Goal: Navigation & Orientation: Find specific page/section

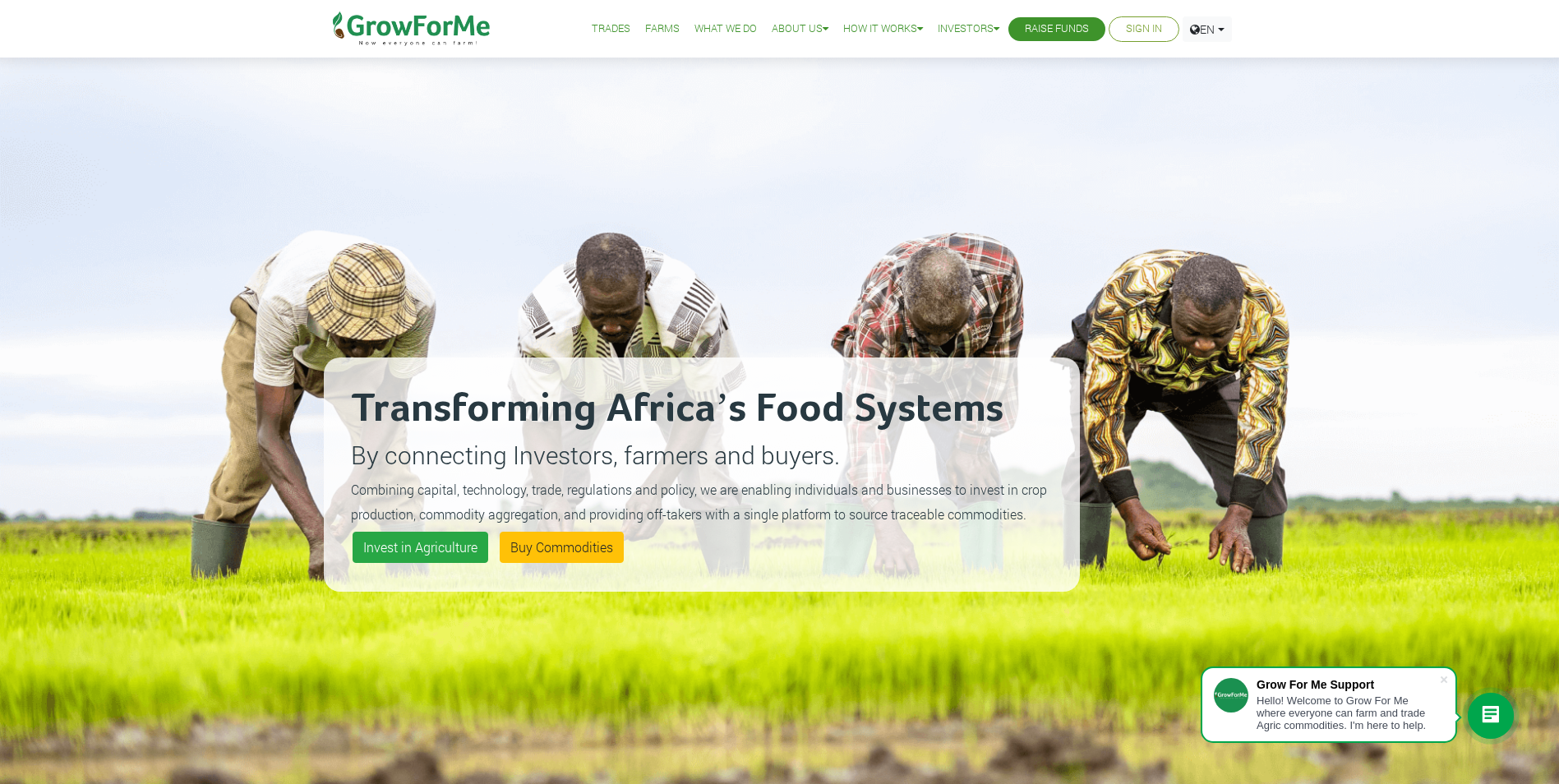
click at [698, 28] on link "What We Do" at bounding box center [726, 29] width 62 height 17
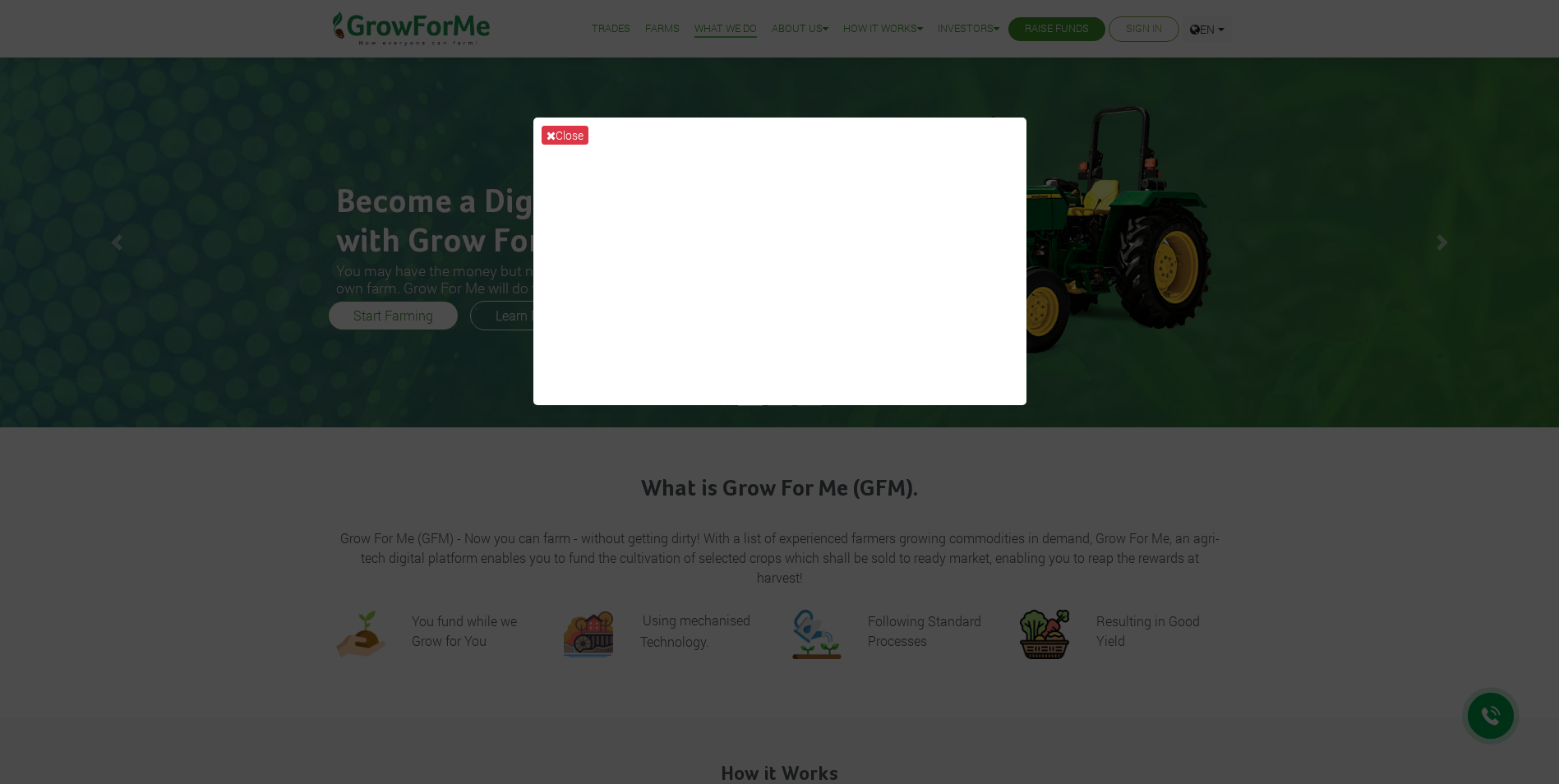
click at [571, 132] on button "Close" at bounding box center [565, 135] width 47 height 19
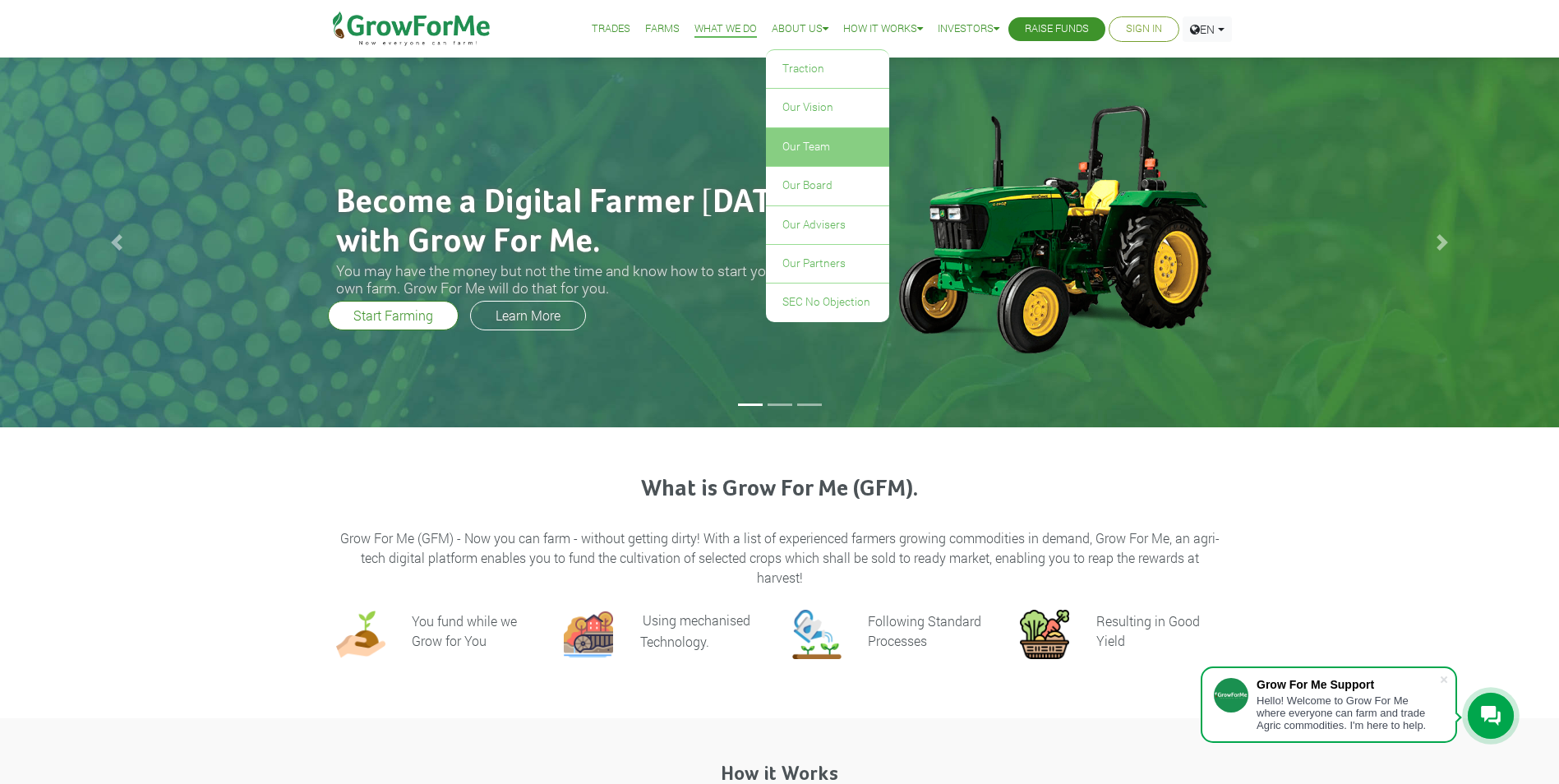
click at [800, 147] on link "Our Team" at bounding box center [827, 147] width 123 height 37
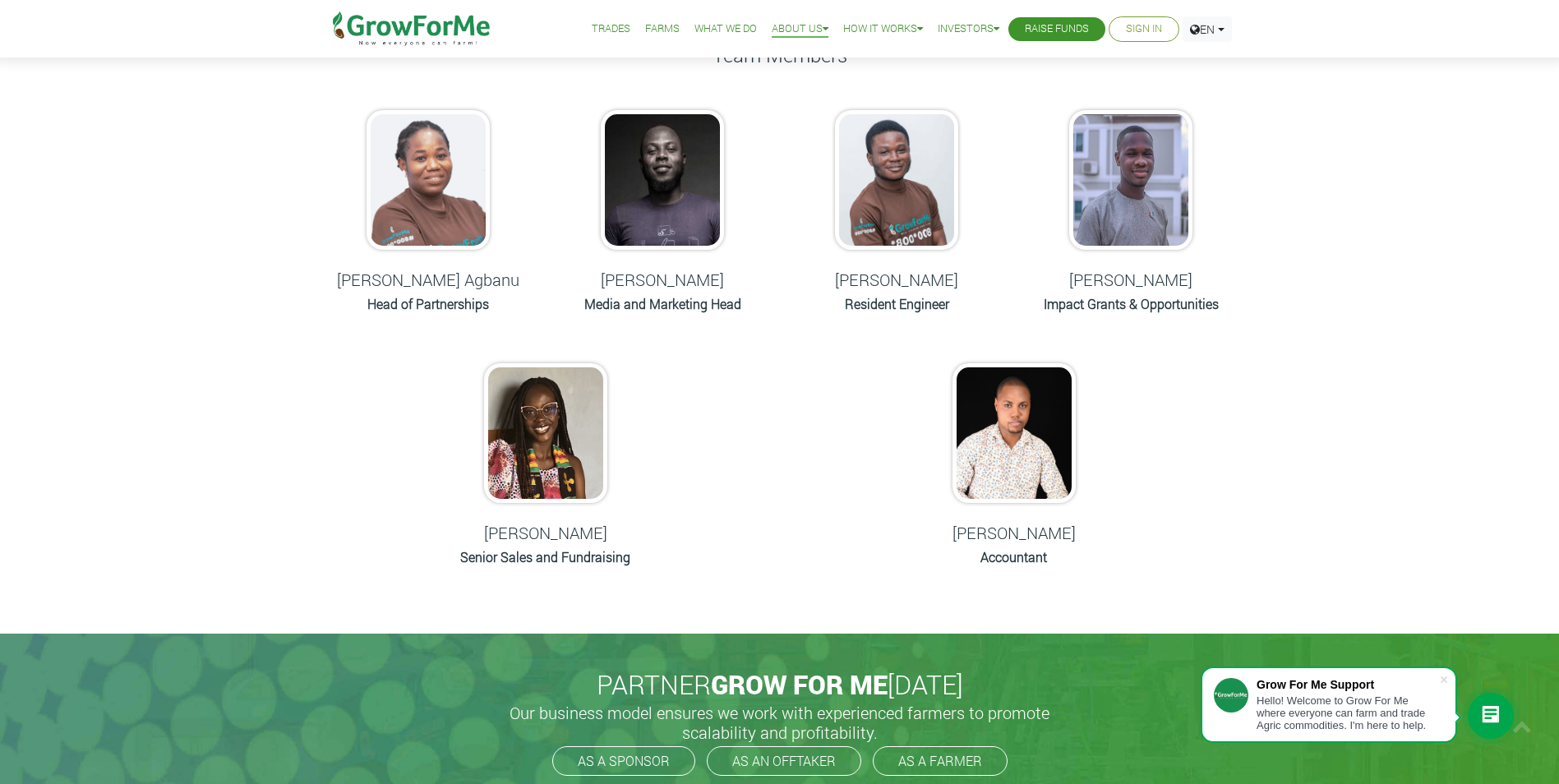
scroll to position [739, 0]
drag, startPoint x: 1230, startPoint y: 303, endPoint x: 1019, endPoint y: 292, distance: 211.3
drag, startPoint x: 1019, startPoint y: 292, endPoint x: 746, endPoint y: 410, distance: 297.4
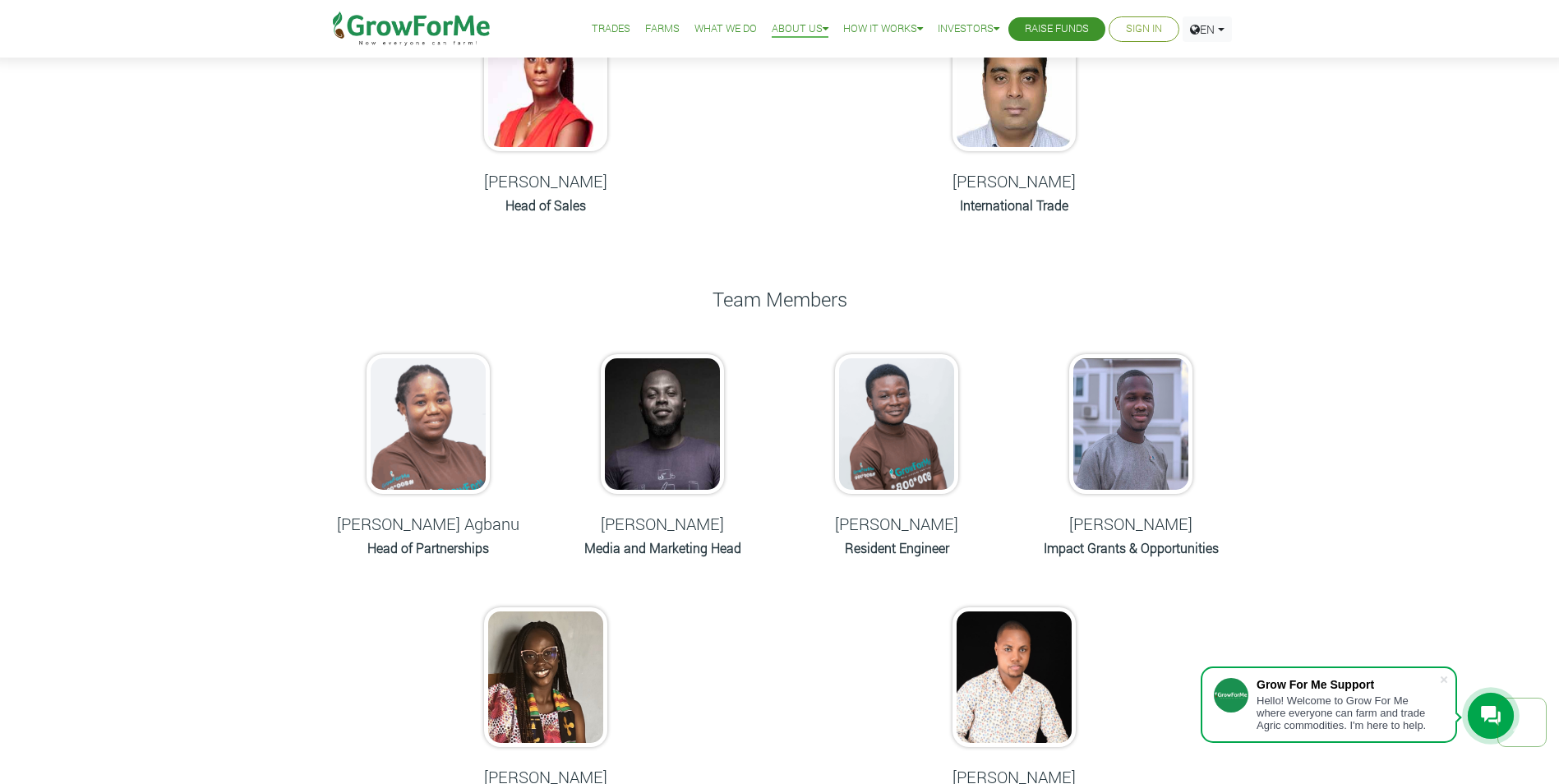
scroll to position [493, 0]
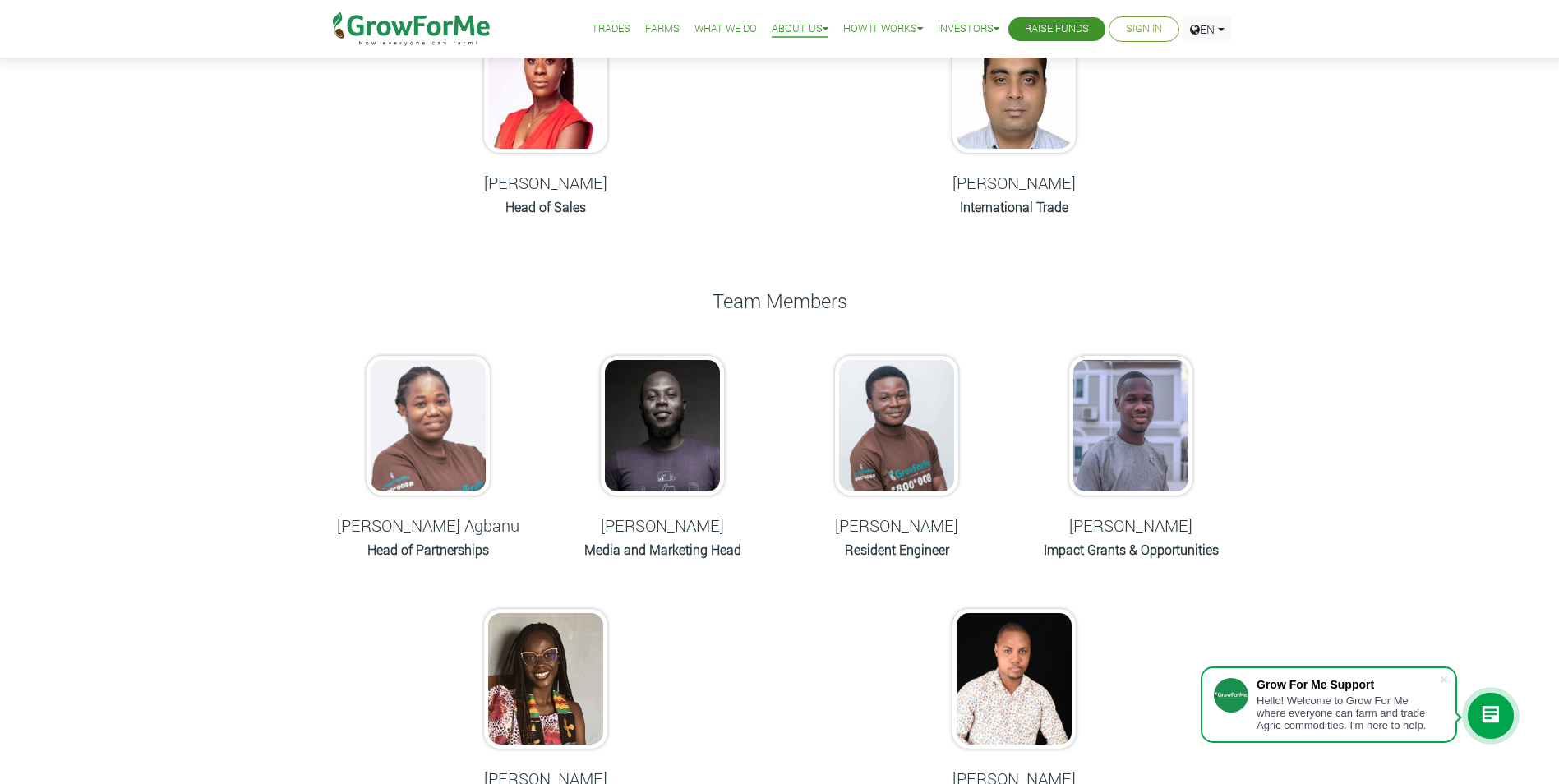
drag, startPoint x: 530, startPoint y: 521, endPoint x: 296, endPoint y: 527, distance: 234.1
click at [296, 527] on div "Meet Our Team From different backgrounds across the world, united by a common p…" at bounding box center [779, 236] width 1559 height 1283
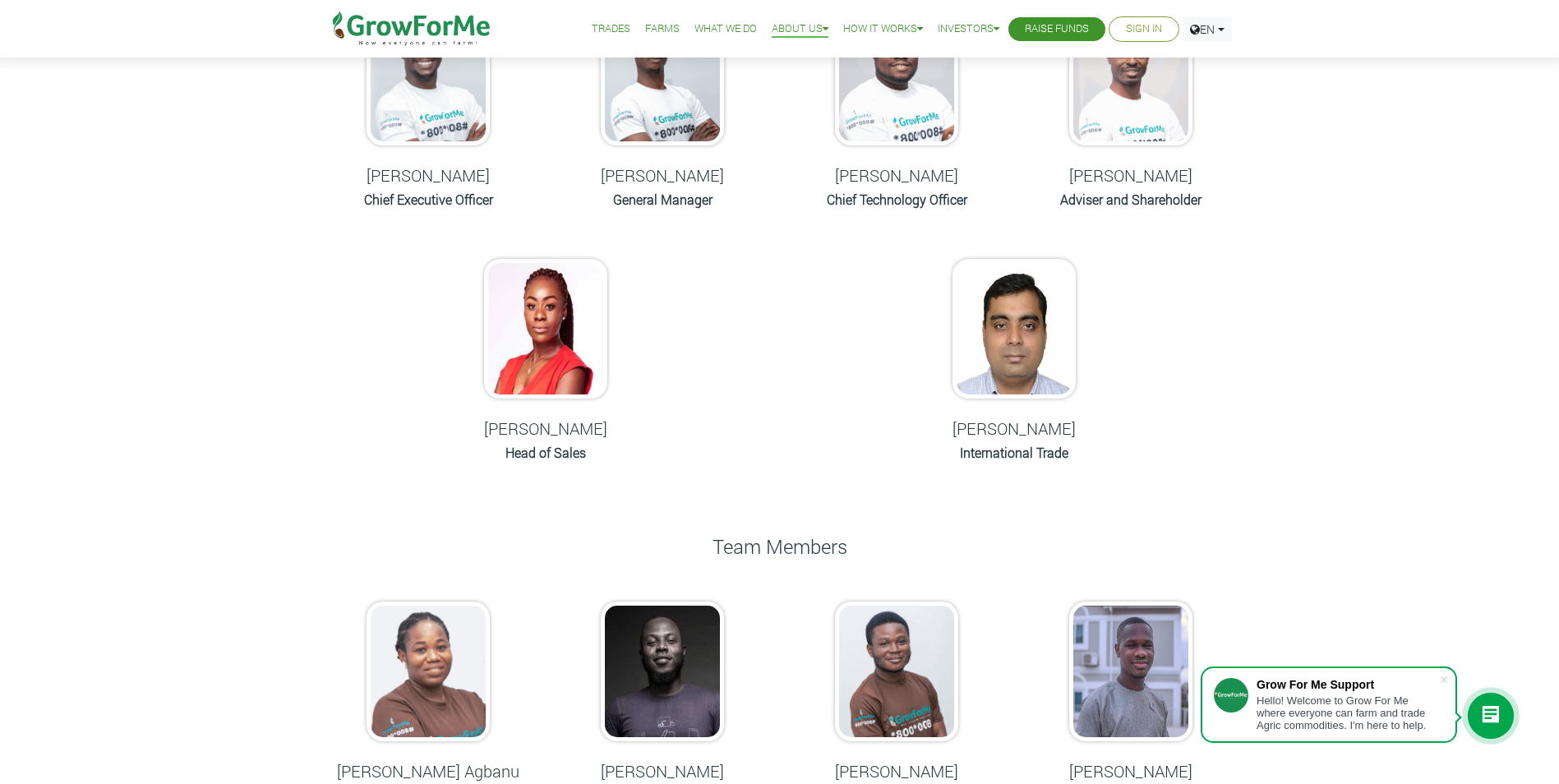
scroll to position [247, 0]
drag, startPoint x: 644, startPoint y: 470, endPoint x: 438, endPoint y: 421, distance: 211.7
click at [438, 421] on div "[PERSON_NAME] Head of Sales" at bounding box center [545, 363] width 234 height 241
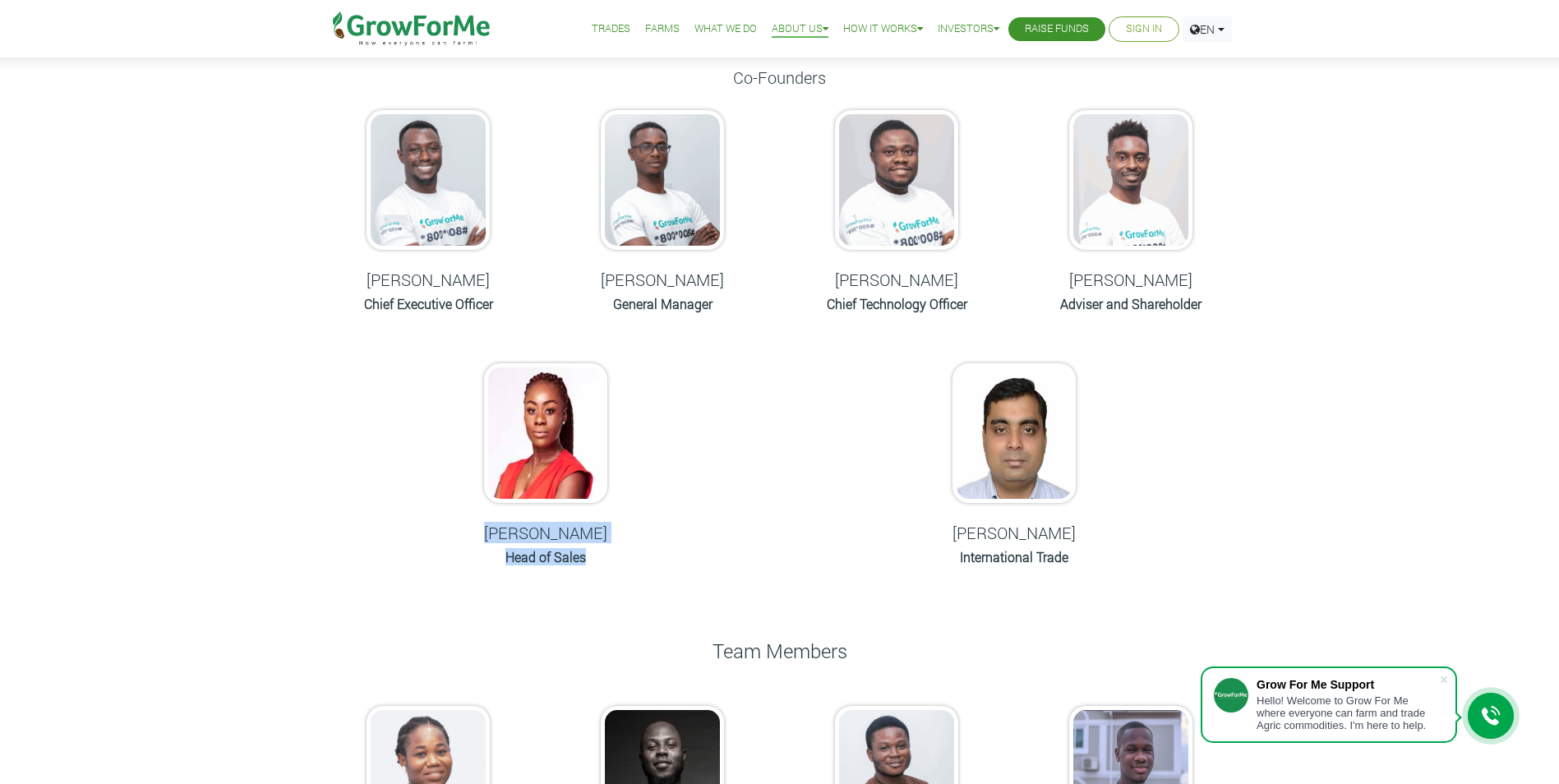
scroll to position [82, 0]
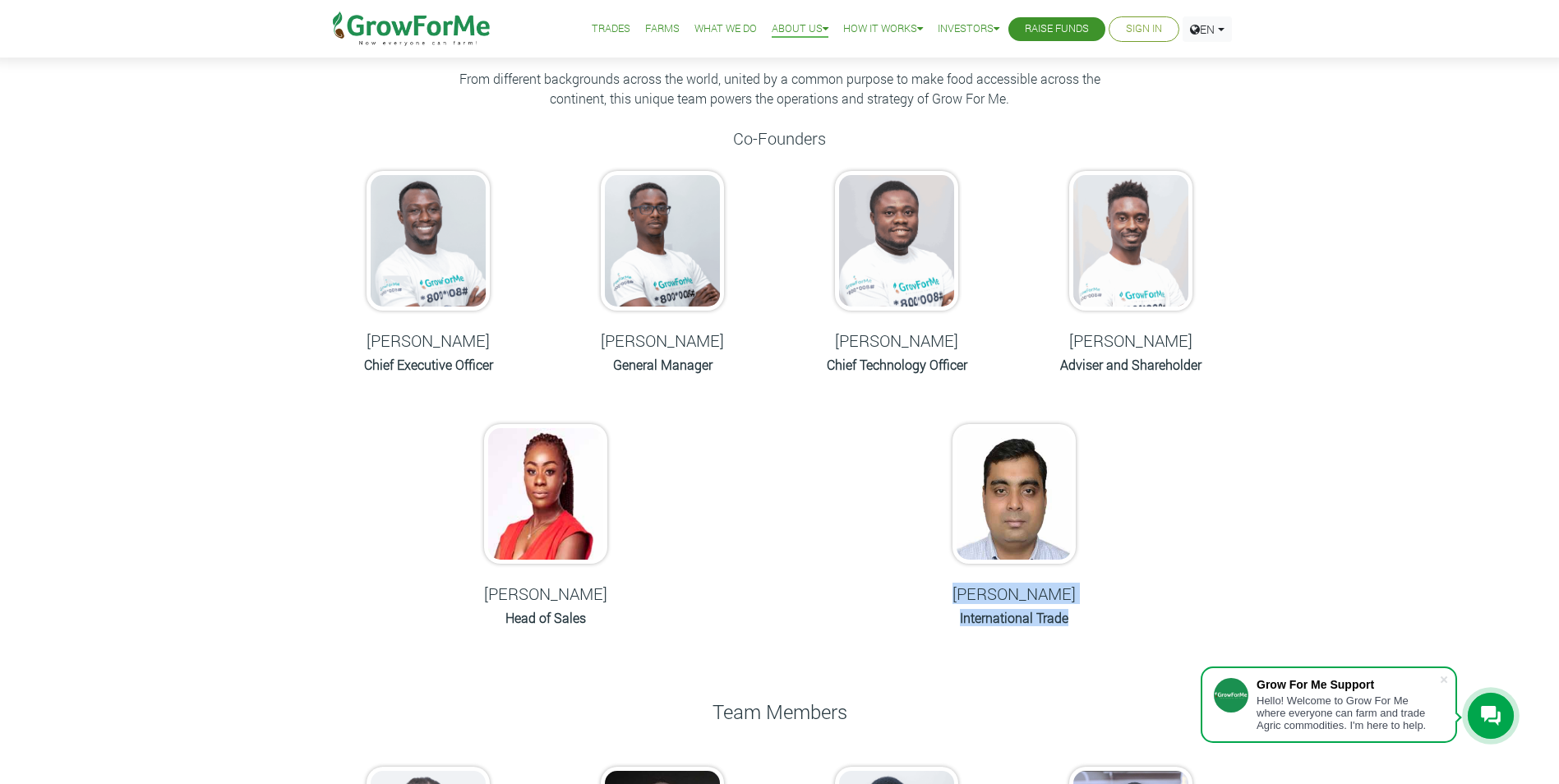
drag, startPoint x: 1104, startPoint y: 624, endPoint x: 885, endPoint y: 592, distance: 221.3
click at [885, 592] on div "Meet Our Team From different backgrounds across the world, united by a common p…" at bounding box center [779, 647] width 937 height 1217
drag, startPoint x: 885, startPoint y: 592, endPoint x: 753, endPoint y: 637, distance: 139.5
click at [753, 637] on div "Meet Our Team From different backgrounds across the world, united by a common p…" at bounding box center [779, 647] width 937 height 1217
drag, startPoint x: 610, startPoint y: 631, endPoint x: 456, endPoint y: 596, distance: 157.9
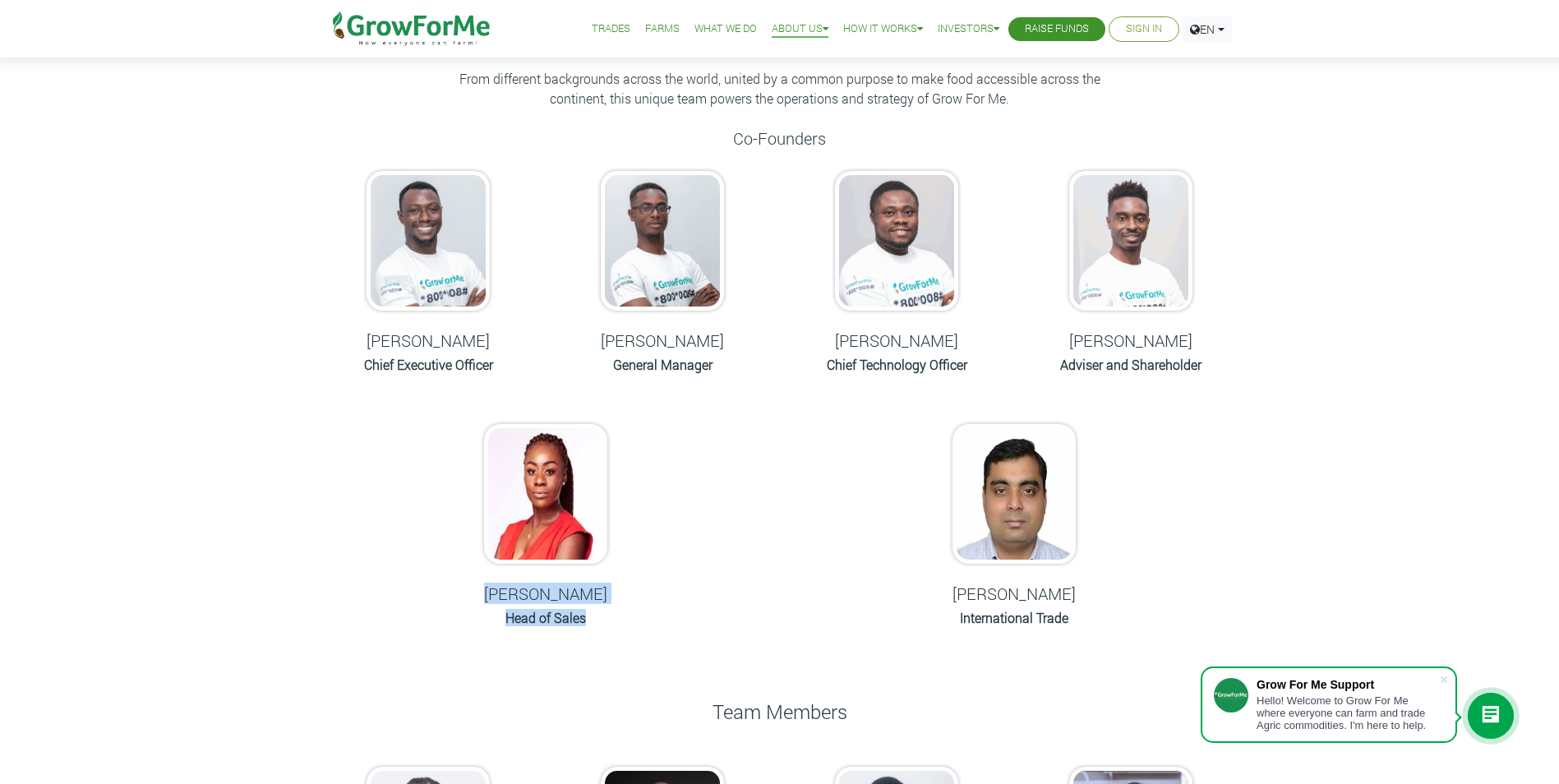
click at [456, 596] on div "[PERSON_NAME] Head of Sales" at bounding box center [545, 527] width 209 height 241
drag, startPoint x: 456, startPoint y: 596, endPoint x: 442, endPoint y: 640, distance: 46.2
click at [442, 640] on div "[PERSON_NAME] Head of Sales" at bounding box center [545, 527] width 209 height 241
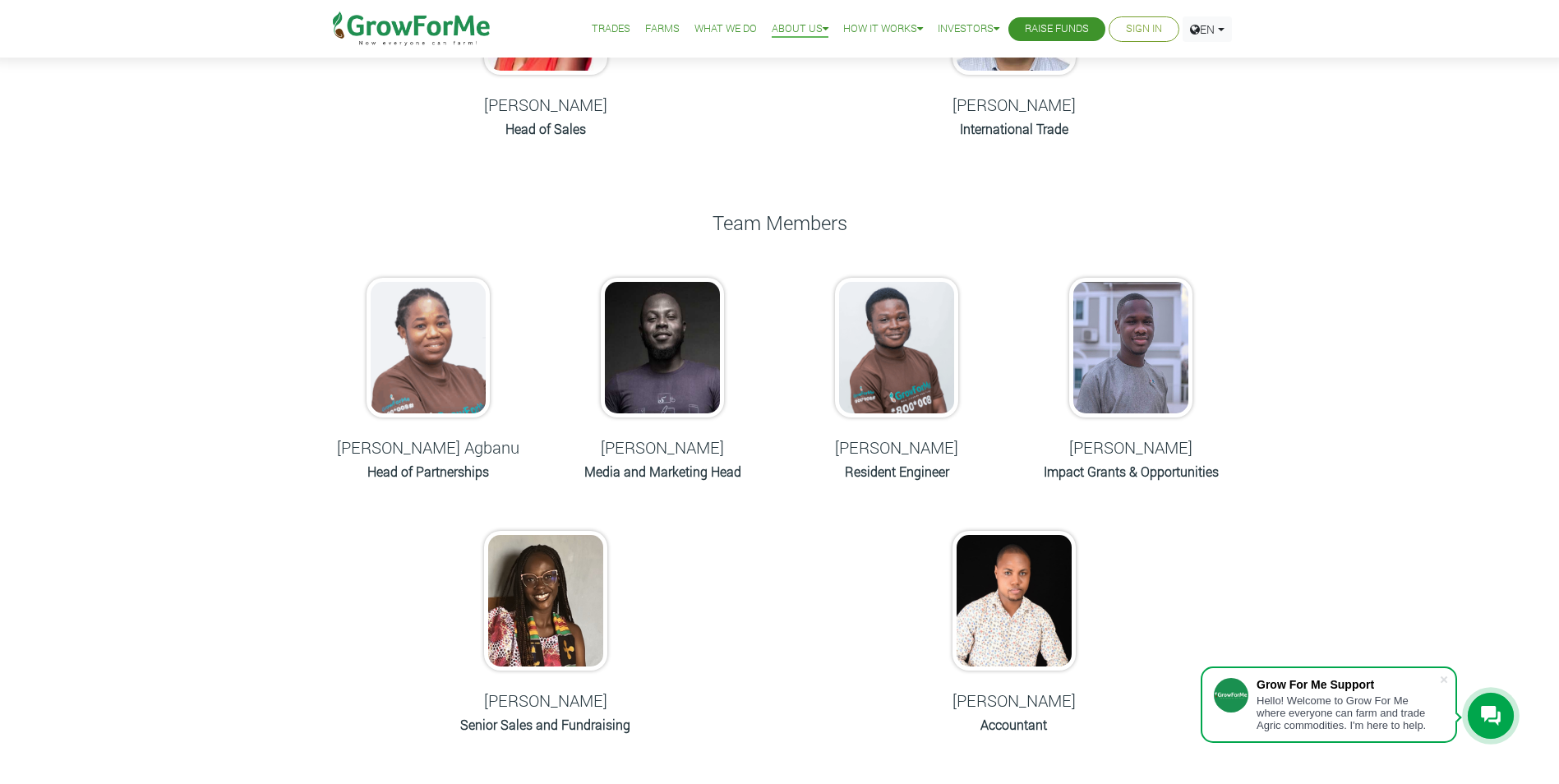
scroll to position [575, 0]
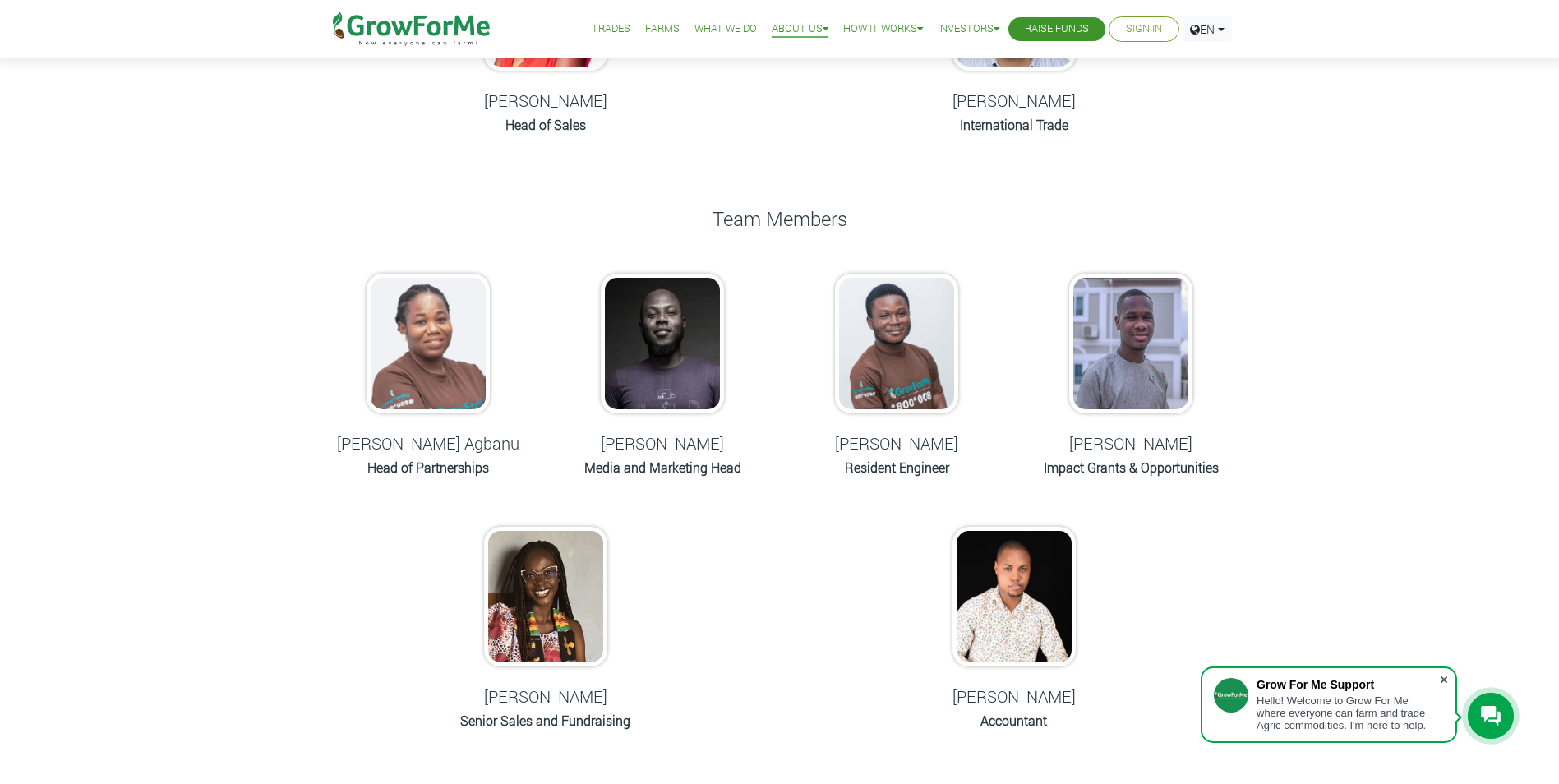
click at [1443, 680] on span at bounding box center [1444, 679] width 16 height 16
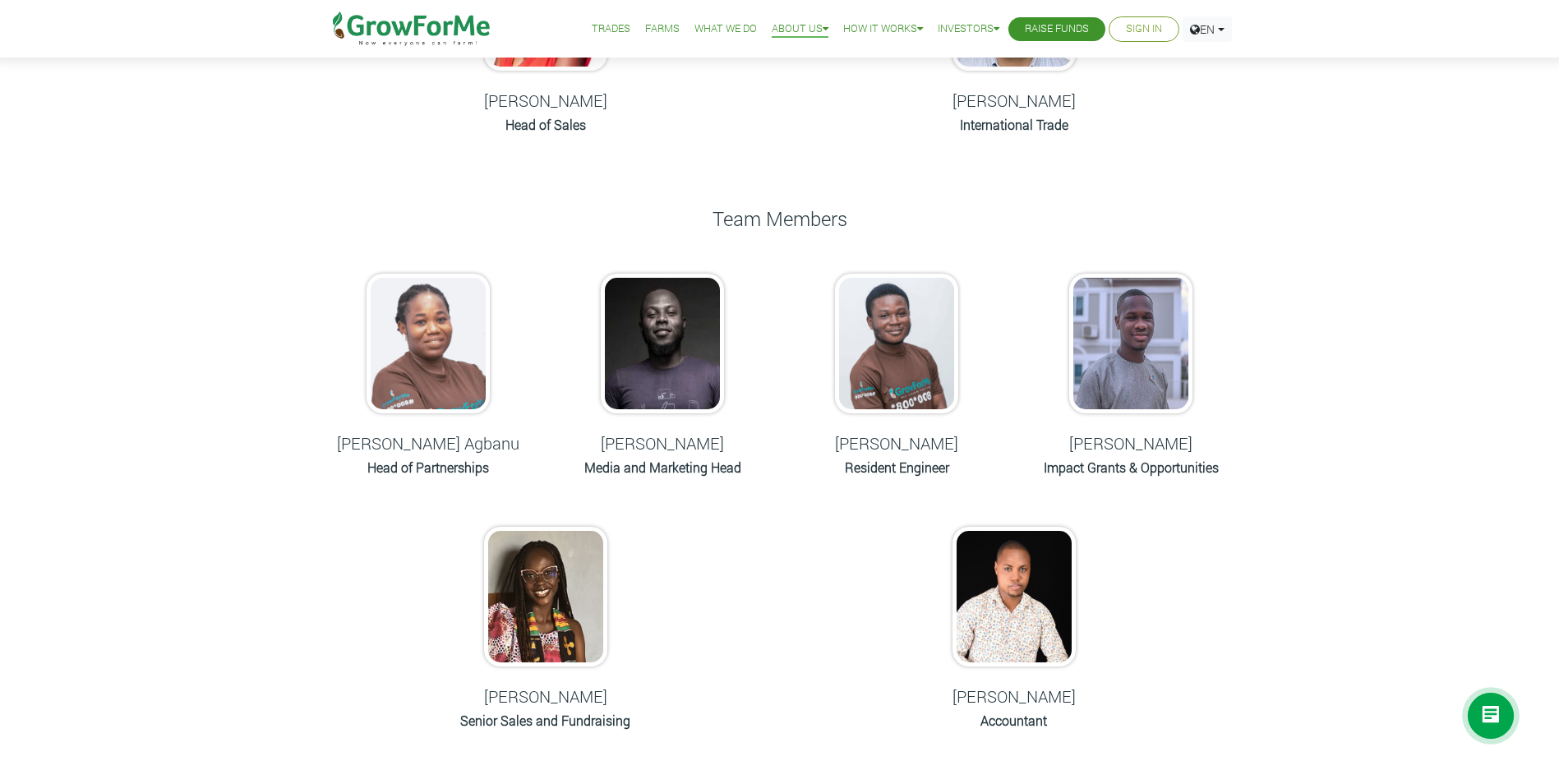
click at [1317, 589] on div "Meet Our Team From different backgrounds across the world, united by a common p…" at bounding box center [779, 154] width 1559 height 1283
drag, startPoint x: 1255, startPoint y: 479, endPoint x: 1059, endPoint y: 469, distance: 196.3
click at [1059, 469] on div "Meet Our Team From different backgrounds across the world, united by a common p…" at bounding box center [779, 154] width 1559 height 1283
drag, startPoint x: 1059, startPoint y: 469, endPoint x: 1233, endPoint y: 501, distance: 176.9
click at [1233, 501] on div "Meet Our Team From different backgrounds across the world, united by a common p…" at bounding box center [779, 154] width 937 height 1217
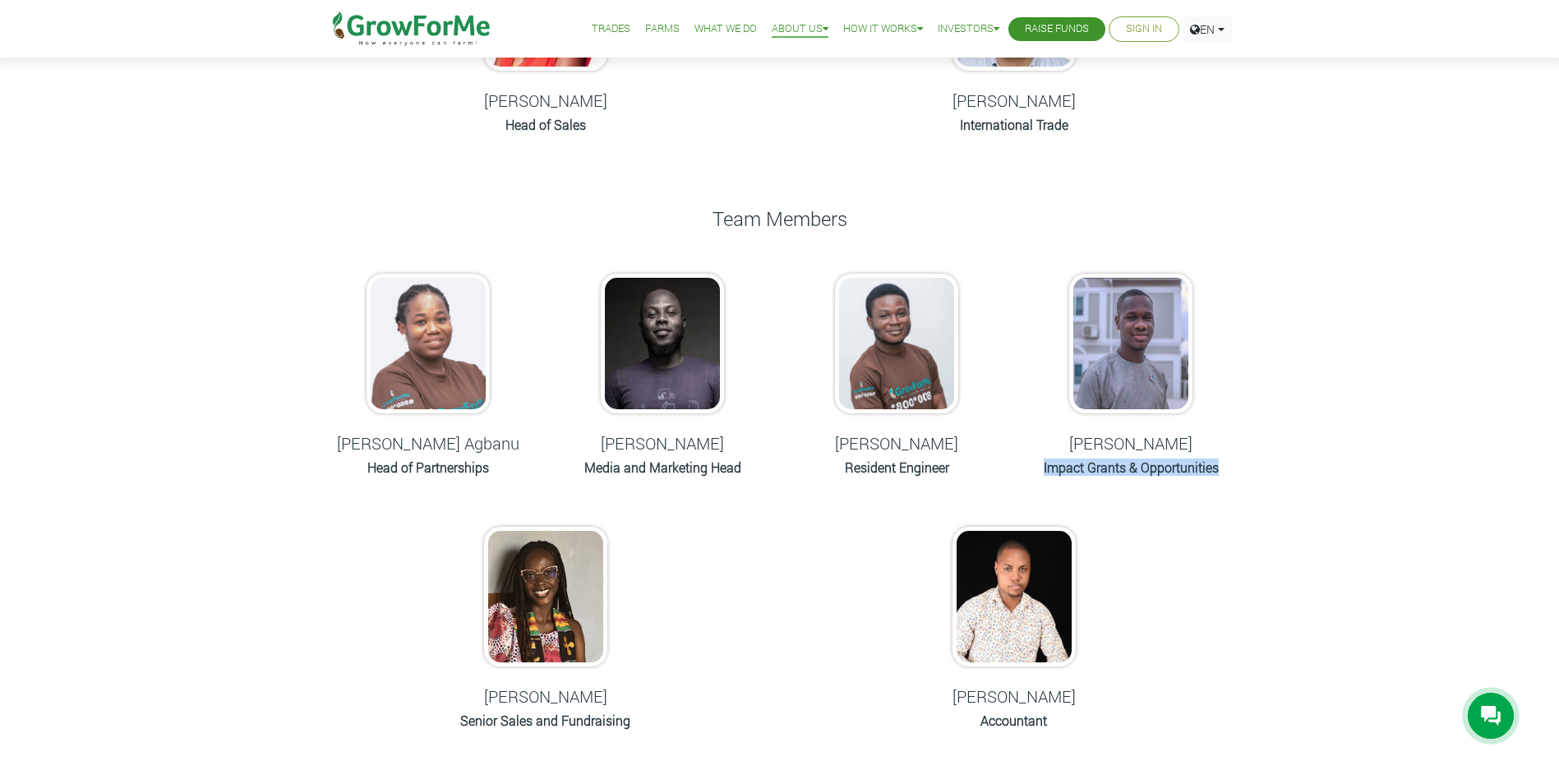
drag, startPoint x: 1299, startPoint y: 471, endPoint x: 1030, endPoint y: 472, distance: 269.0
click at [1030, 472] on div "Meet Our Team From different backgrounds across the world, united by a common p…" at bounding box center [779, 154] width 1559 height 1283
drag, startPoint x: 1030, startPoint y: 472, endPoint x: 1027, endPoint y: 489, distance: 17.3
click at [1027, 489] on div "[PERSON_NAME] Impact Grants & Opportunities" at bounding box center [1131, 378] width 209 height 241
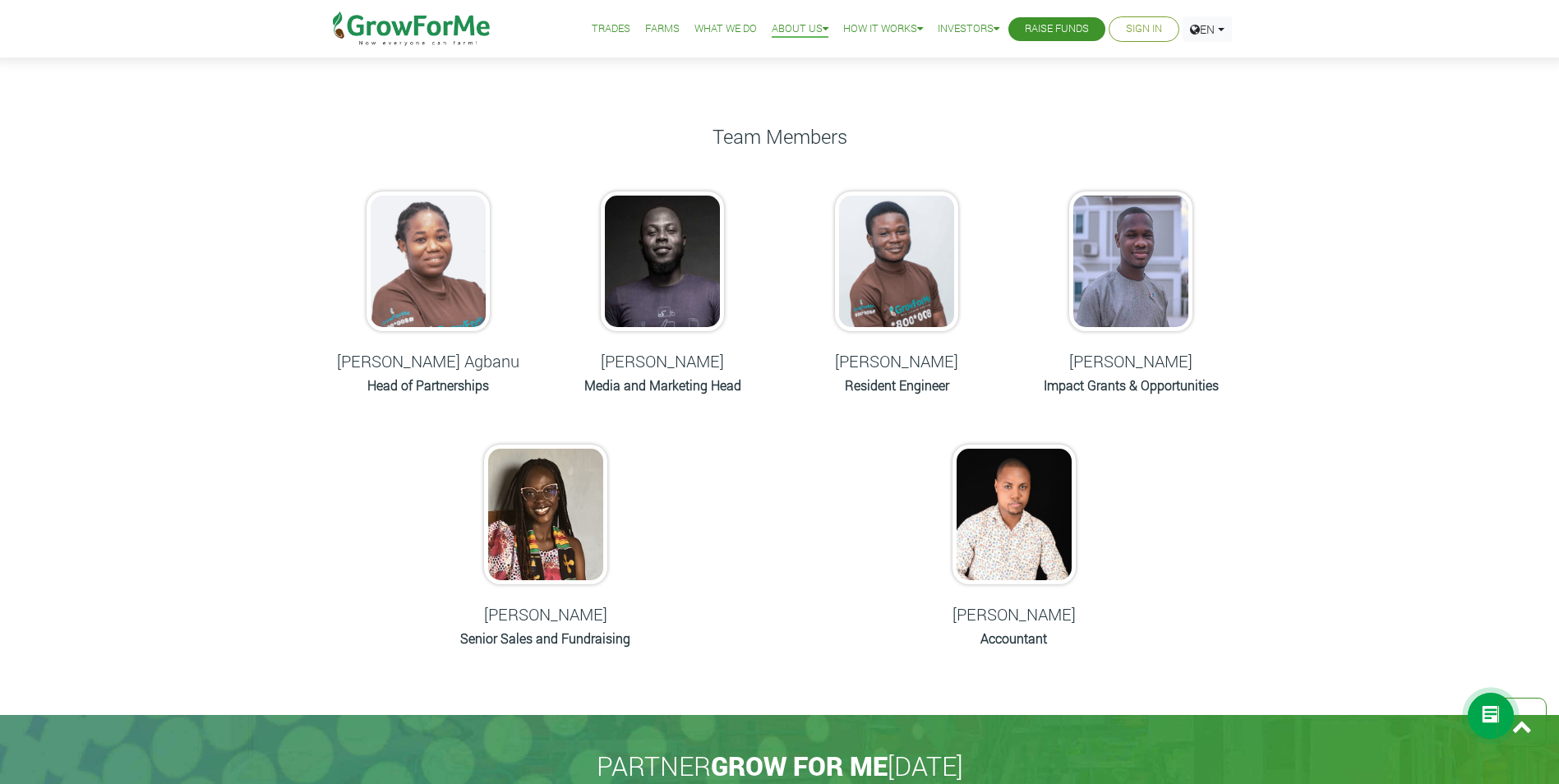
scroll to position [739, 0]
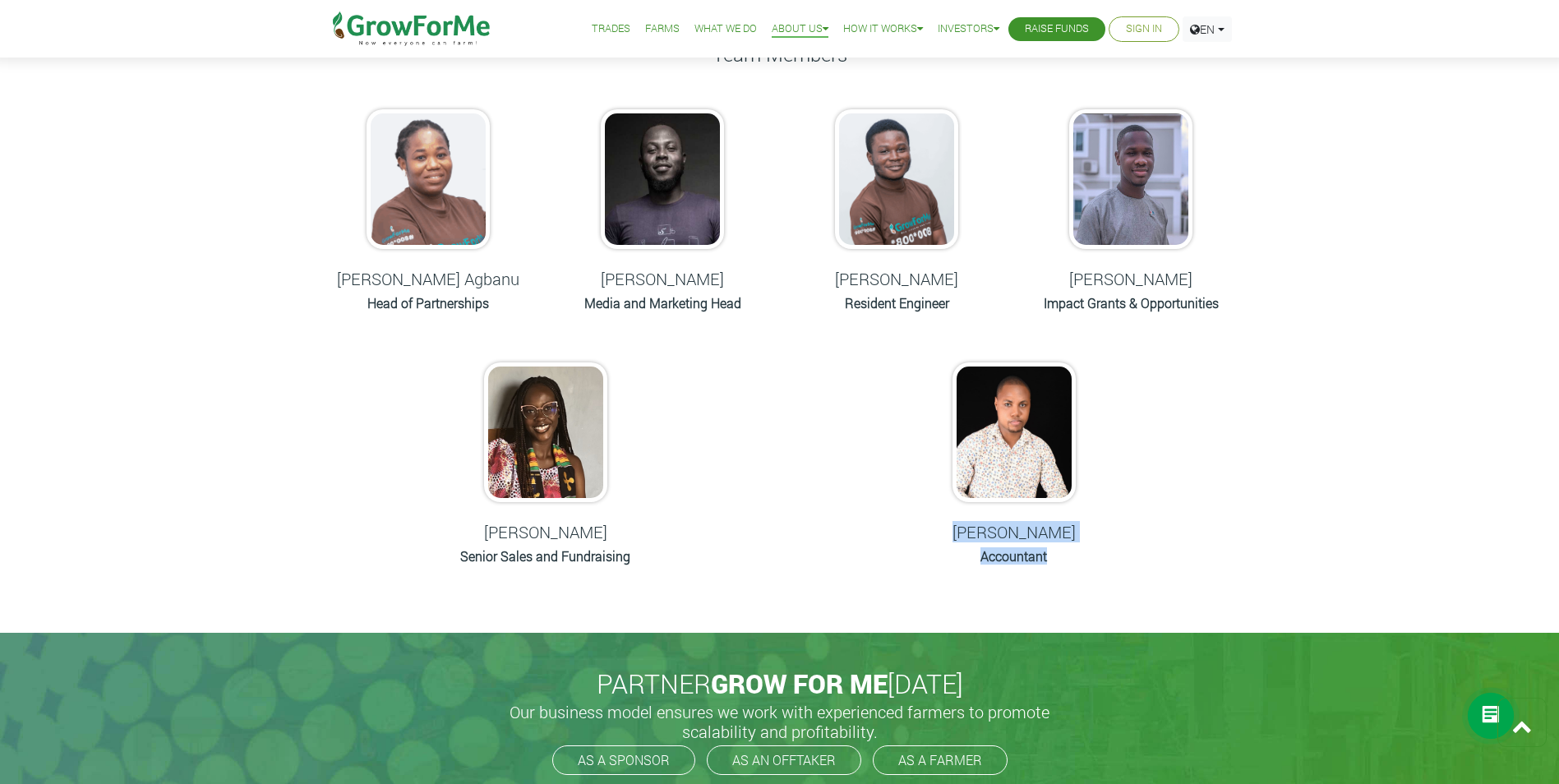
drag, startPoint x: 1112, startPoint y: 565, endPoint x: 921, endPoint y: 530, distance: 194.2
click at [921, 530] on div "[PERSON_NAME] Accountant" at bounding box center [1013, 466] width 209 height 241
drag, startPoint x: 921, startPoint y: 530, endPoint x: 677, endPoint y: 576, distance: 248.3
drag, startPoint x: 655, startPoint y: 571, endPoint x: 443, endPoint y: 515, distance: 219.3
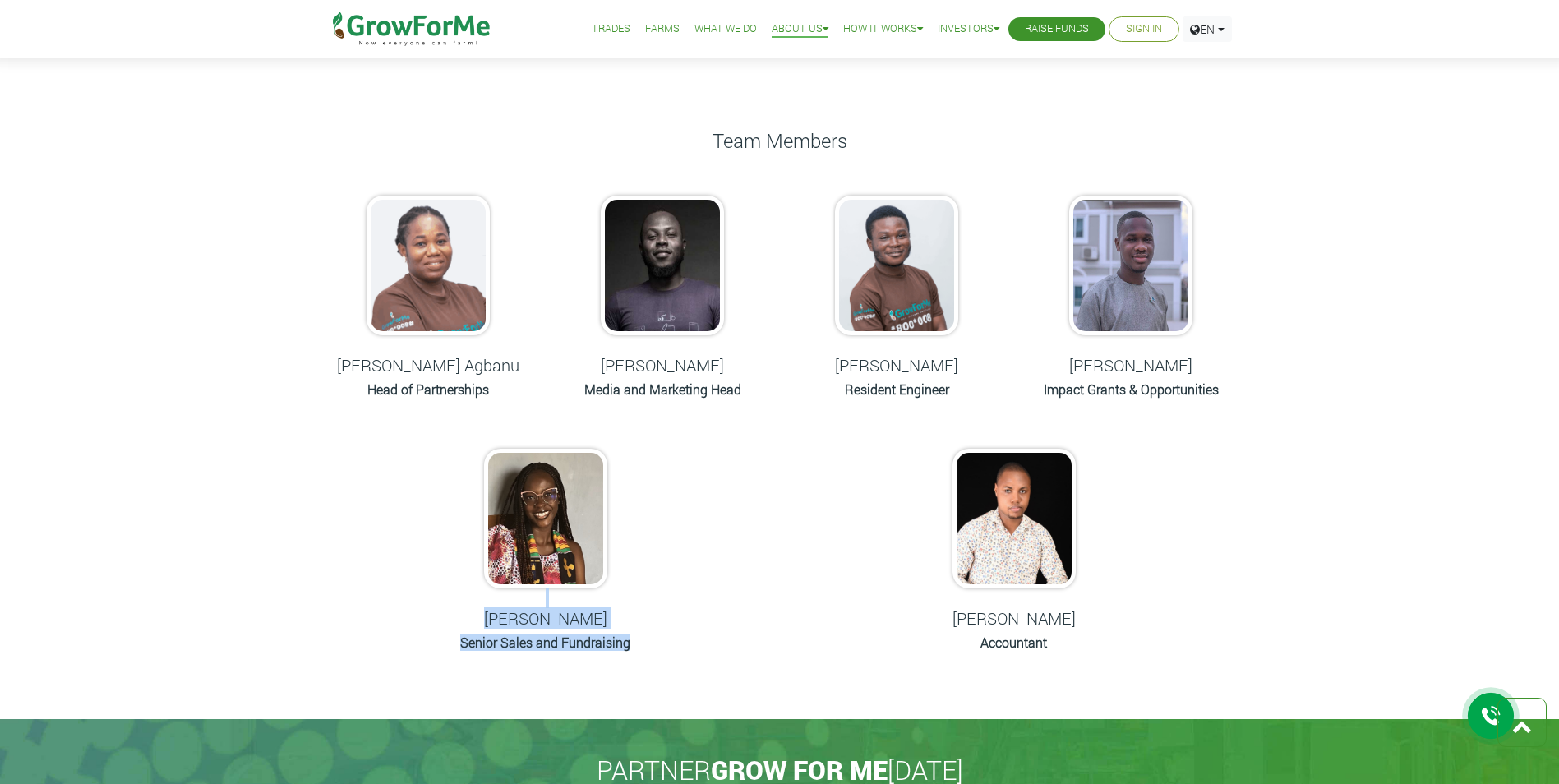
scroll to position [575, 0]
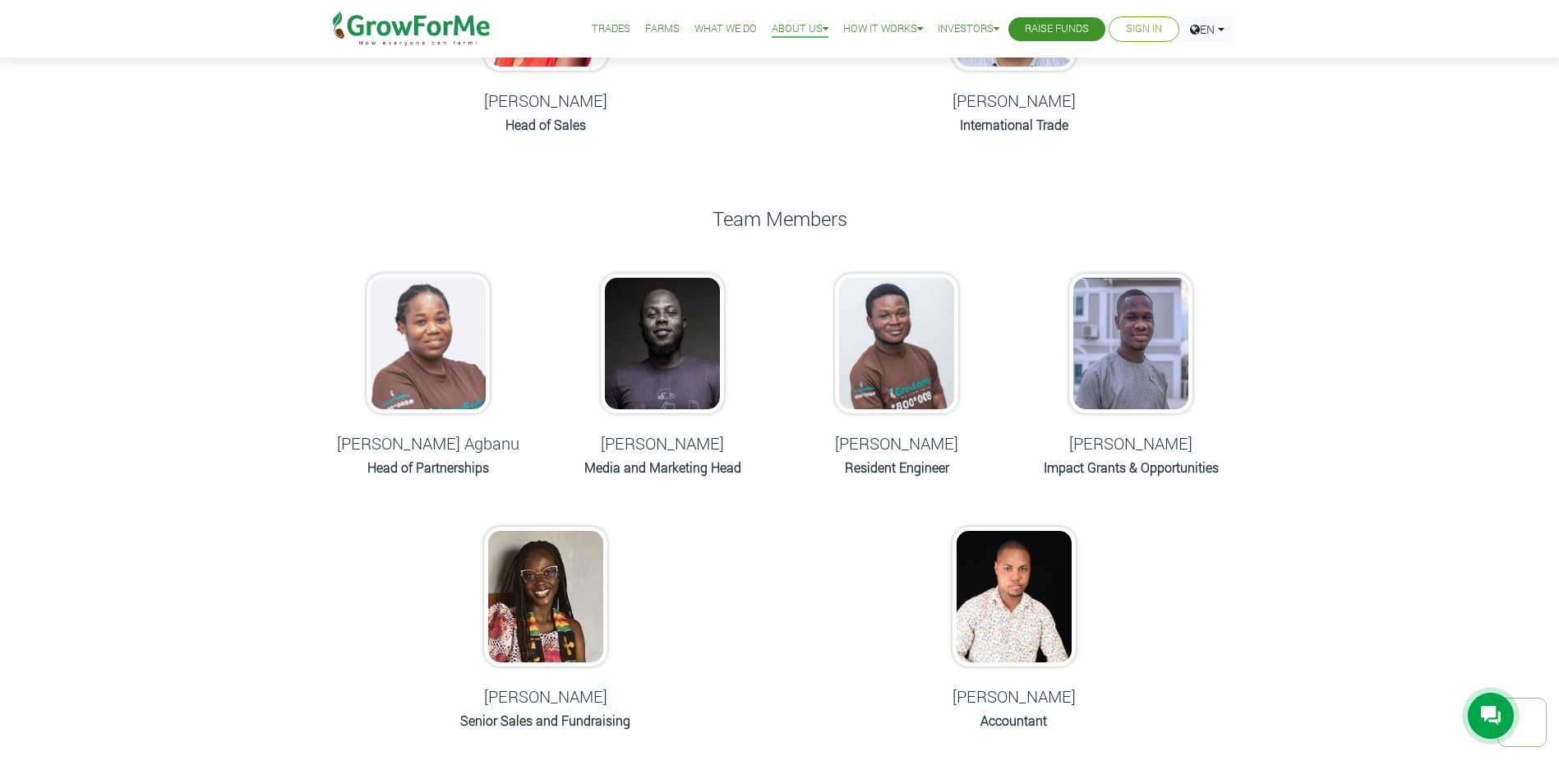
click at [765, 492] on div "Senam [PERSON_NAME] Media and Marketing Head" at bounding box center [662, 378] width 209 height 241
drag, startPoint x: 769, startPoint y: 474, endPoint x: 595, endPoint y: 429, distance: 179.7
click at [595, 429] on div "Senam [PERSON_NAME] Media and Marketing Head" at bounding box center [662, 378] width 234 height 241
click at [1019, 508] on div "Meet Our Team From different backgrounds across the world, united by a common p…" at bounding box center [779, 154] width 937 height 1217
drag, startPoint x: 1001, startPoint y: 479, endPoint x: 785, endPoint y: 416, distance: 225.0
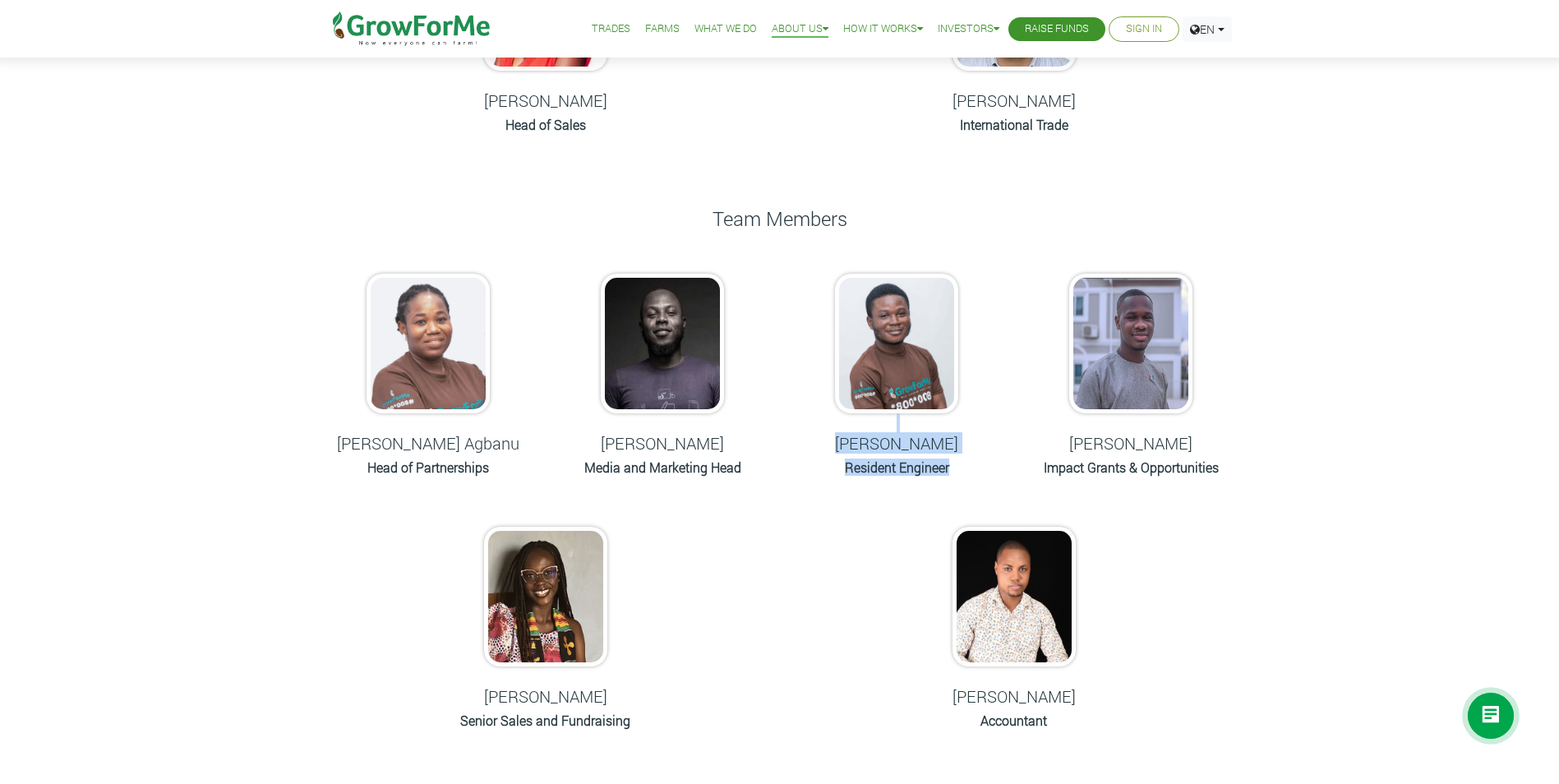
click at [785, 416] on div "[PERSON_NAME] Resident Engineer" at bounding box center [897, 378] width 234 height 241
drag, startPoint x: 785, startPoint y: 416, endPoint x: 1011, endPoint y: 521, distance: 249.2
click at [999, 525] on div "[PERSON_NAME] Accountant" at bounding box center [1013, 631] width 209 height 241
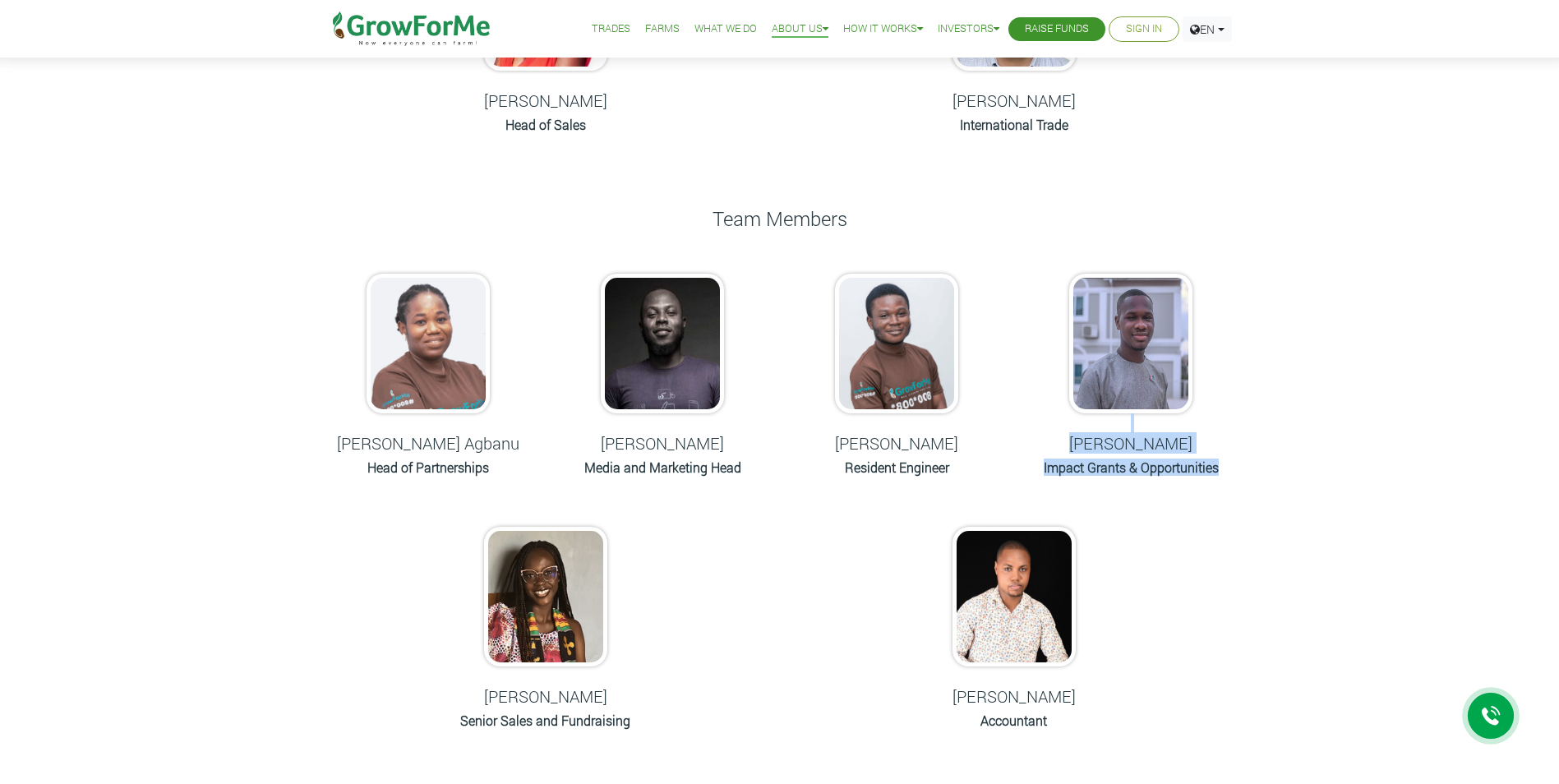
drag, startPoint x: 1273, startPoint y: 482, endPoint x: 1077, endPoint y: 429, distance: 203.0
click at [1077, 429] on div "Meet Our Team From different backgrounds across the world, united by a common p…" at bounding box center [779, 154] width 1559 height 1283
drag, startPoint x: 1077, startPoint y: 429, endPoint x: 1276, endPoint y: 518, distance: 218.0
click at [1275, 518] on div "Meet Our Team From different backgrounds across the world, united by a common p…" at bounding box center [779, 154] width 1559 height 1283
drag, startPoint x: 1220, startPoint y: 469, endPoint x: 1061, endPoint y: 447, distance: 160.5
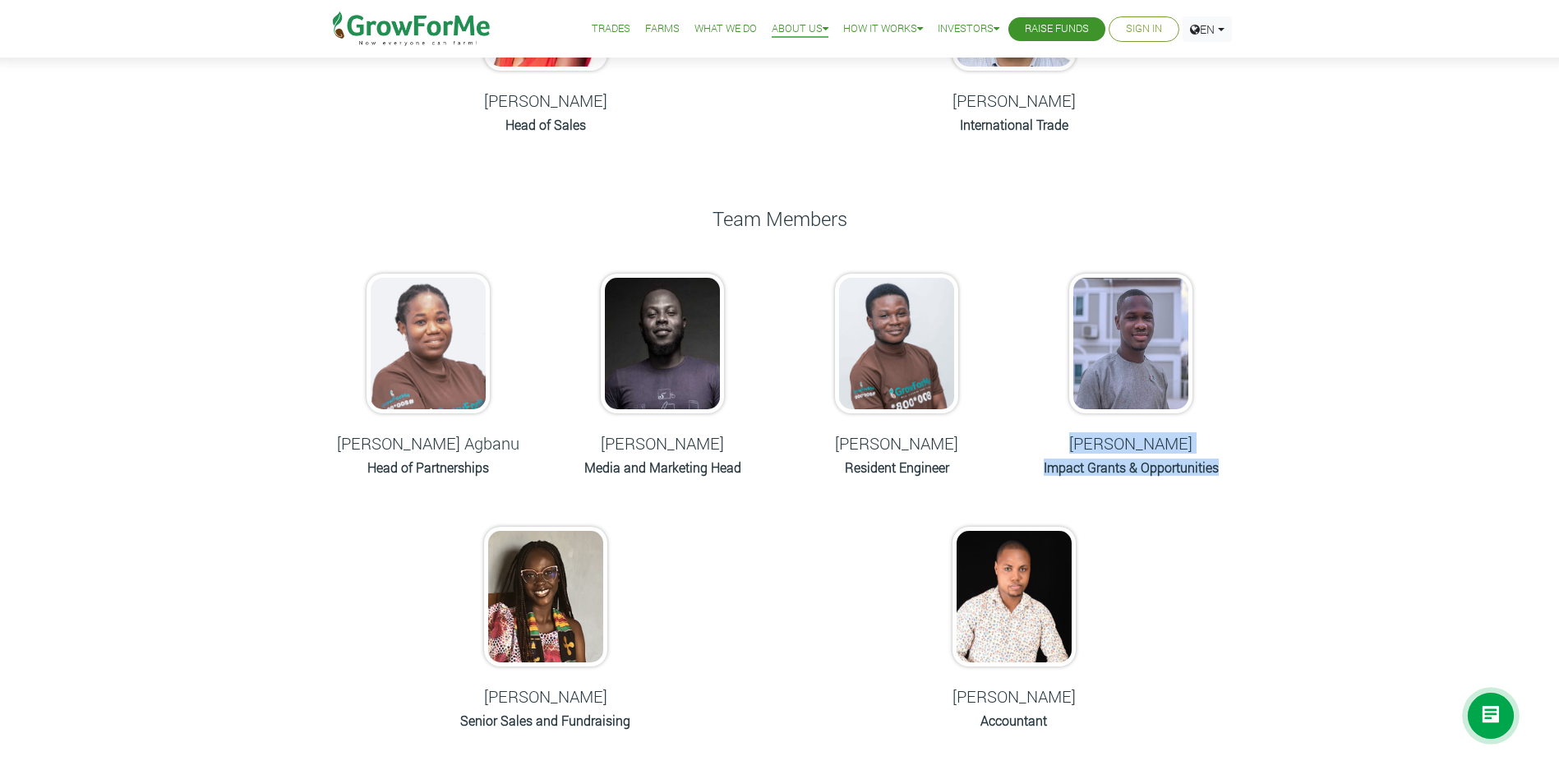
click at [1061, 447] on div "[PERSON_NAME] Impact Grants & Opportunities" at bounding box center [1131, 378] width 234 height 241
drag, startPoint x: 1061, startPoint y: 447, endPoint x: 1155, endPoint y: 530, distance: 125.4
click at [1155, 530] on div "Meet Our Team From different backgrounds across the world, united by a common p…" at bounding box center [779, 154] width 937 height 1217
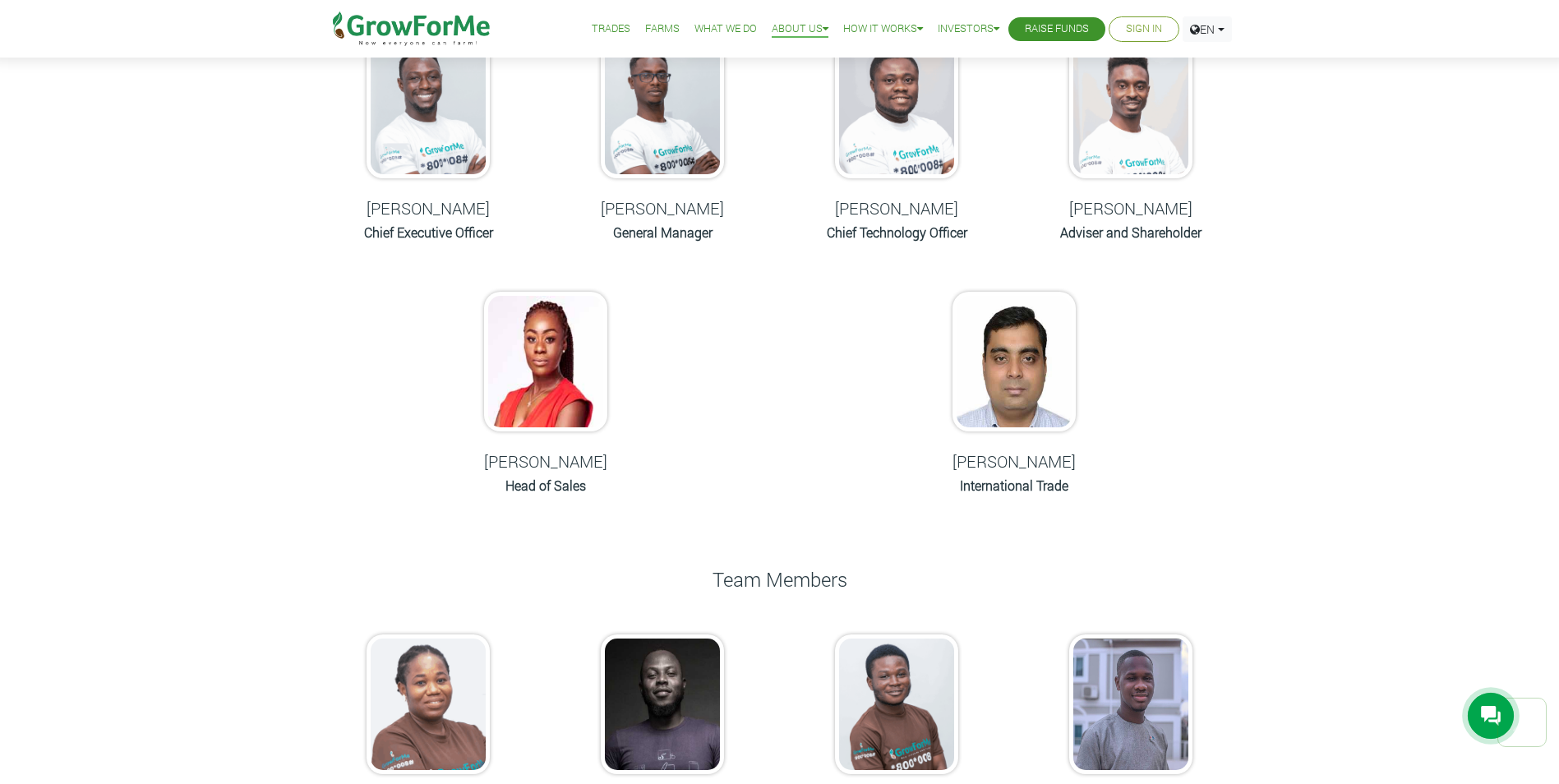
scroll to position [0, 0]
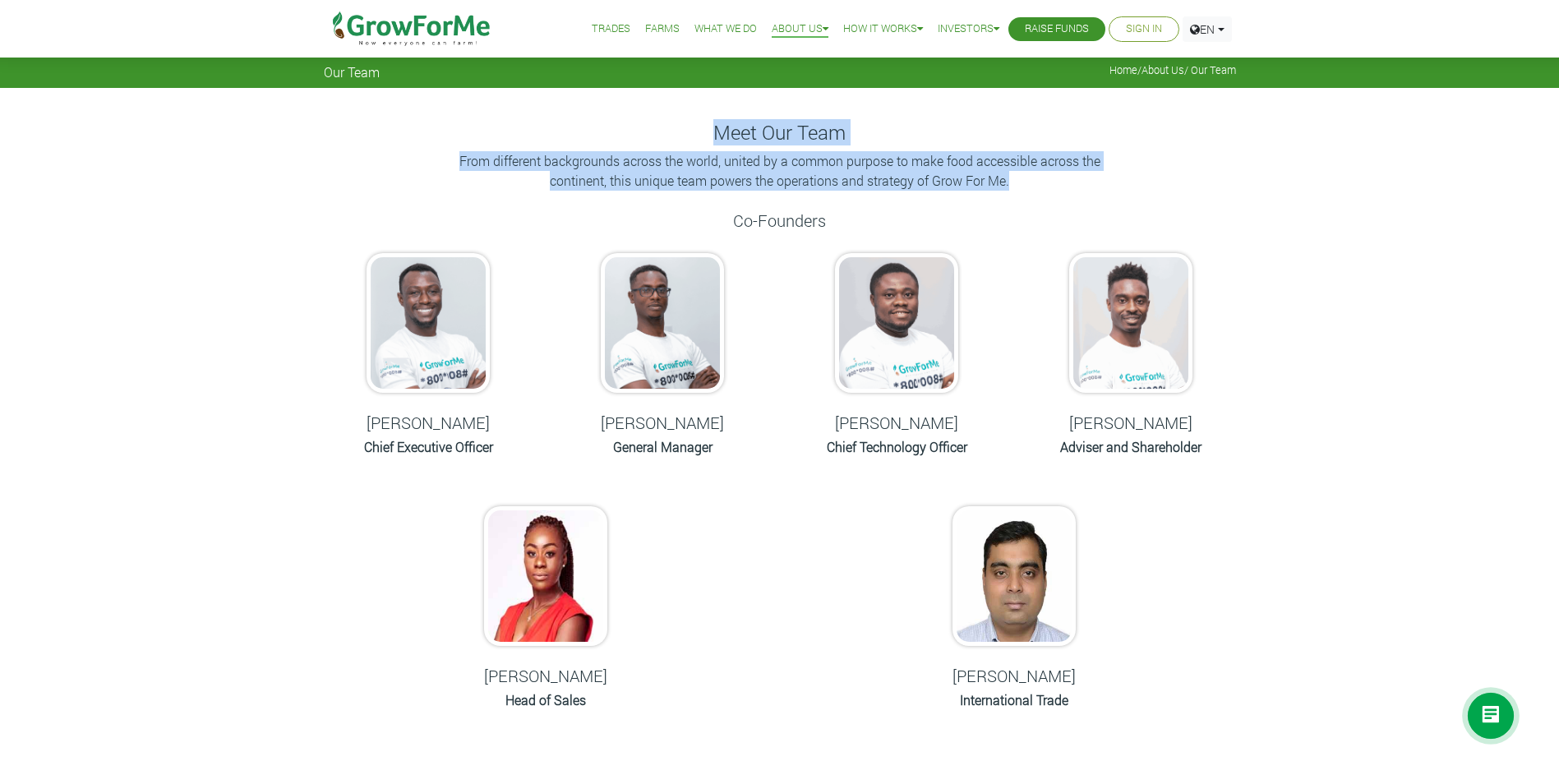
drag, startPoint x: 986, startPoint y: 159, endPoint x: 578, endPoint y: 121, distance: 409.8
click at [578, 121] on div "Meet Our Team From different backgrounds across the world, united by a common p…" at bounding box center [779, 166] width 937 height 89
drag, startPoint x: 578, startPoint y: 121, endPoint x: 788, endPoint y: 189, distance: 220.7
click at [788, 189] on p "From different backgrounds across the world, united by a common purpose to make…" at bounding box center [780, 171] width 658 height 39
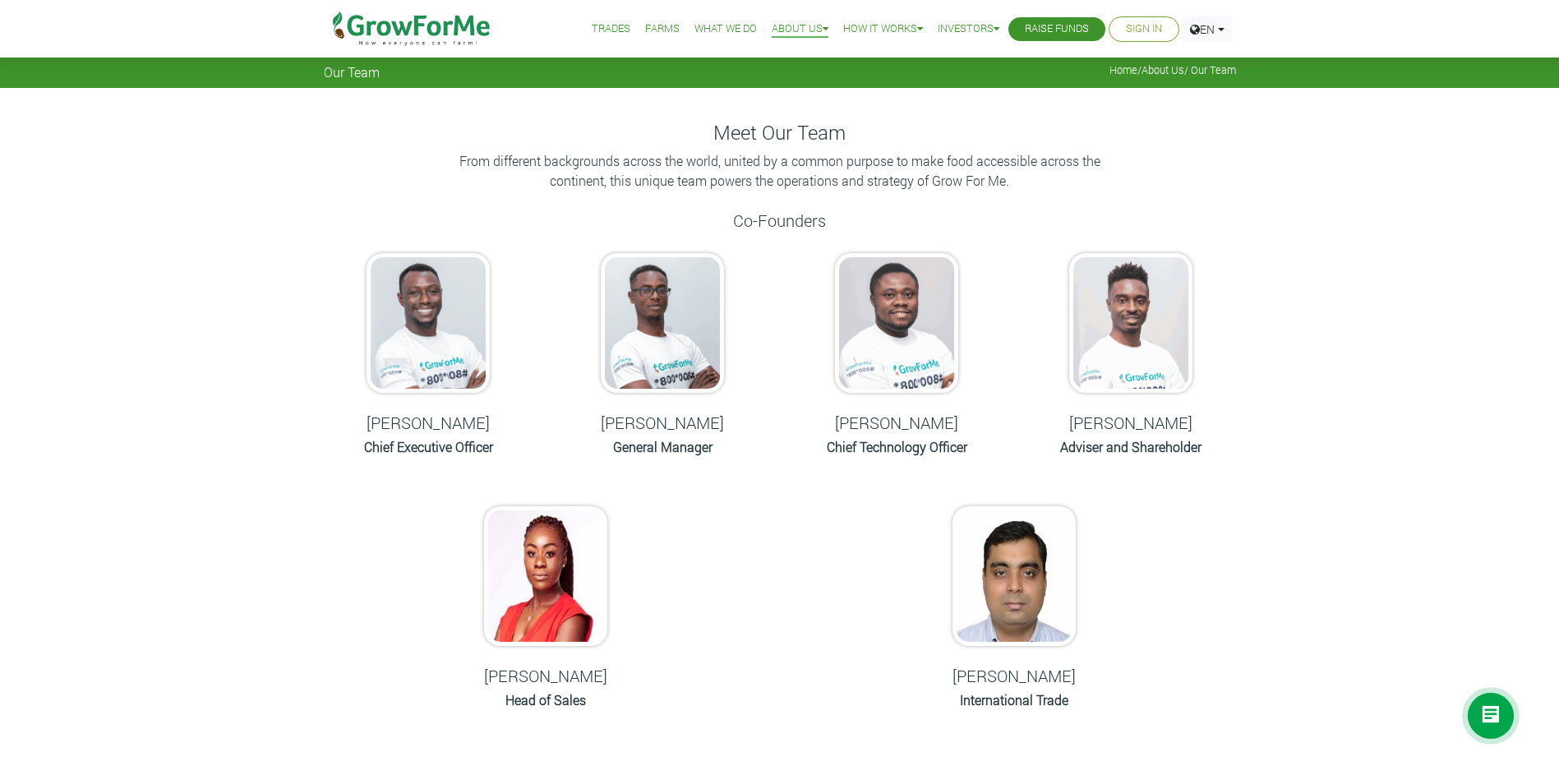
click at [694, 25] on link "What We Do" at bounding box center [726, 29] width 62 height 17
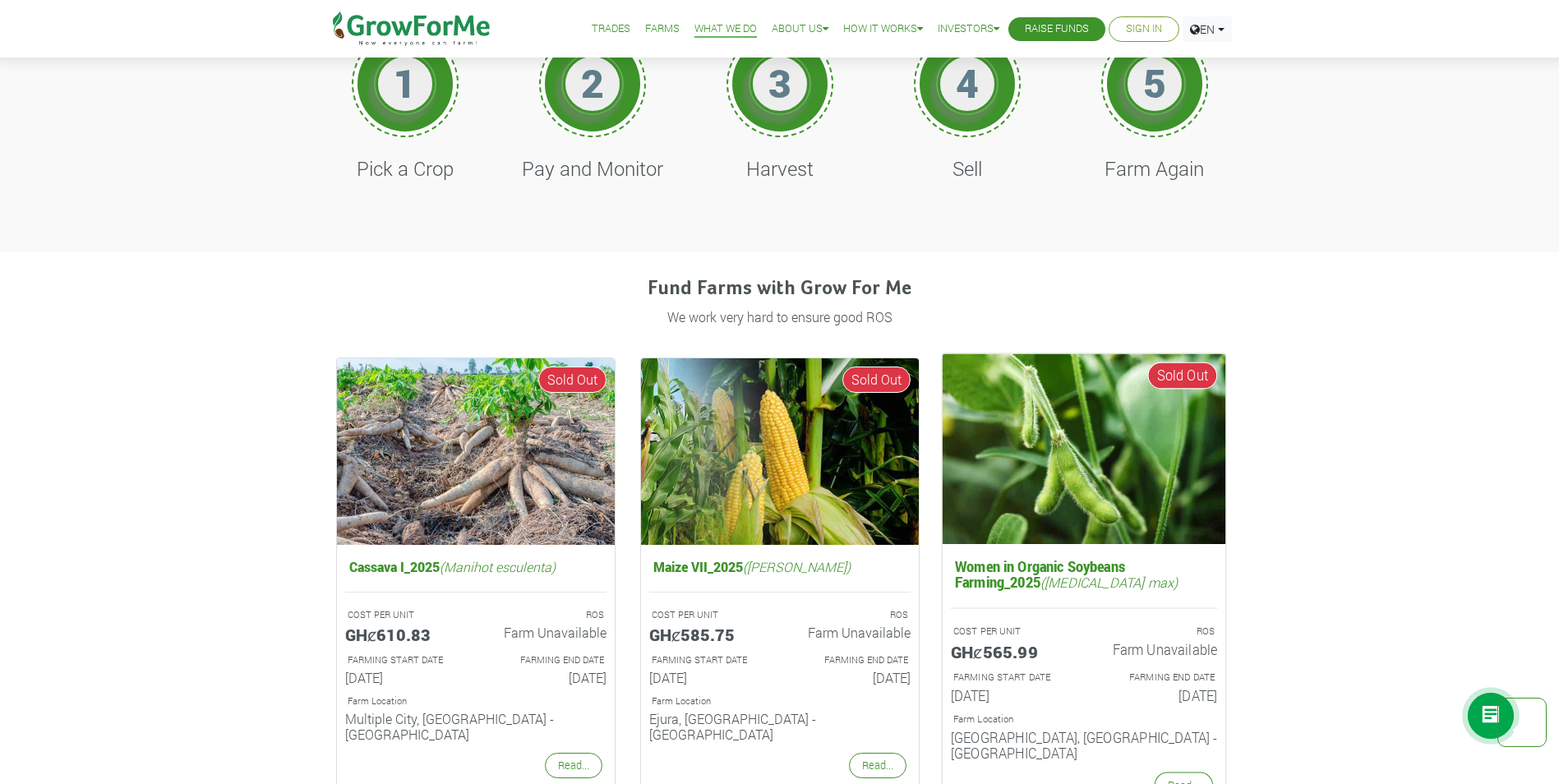
scroll to position [985, 0]
